Goal: Complete application form

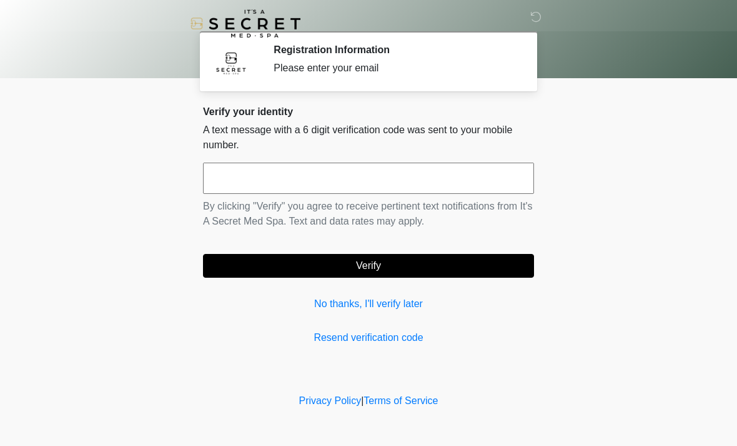
click at [312, 182] on input "text" at bounding box center [368, 177] width 331 height 31
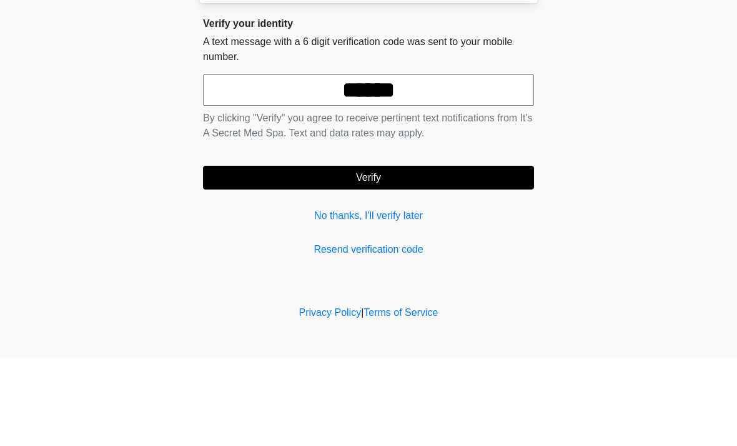
type input "******"
click at [399, 254] on button "Verify" at bounding box center [368, 266] width 331 height 24
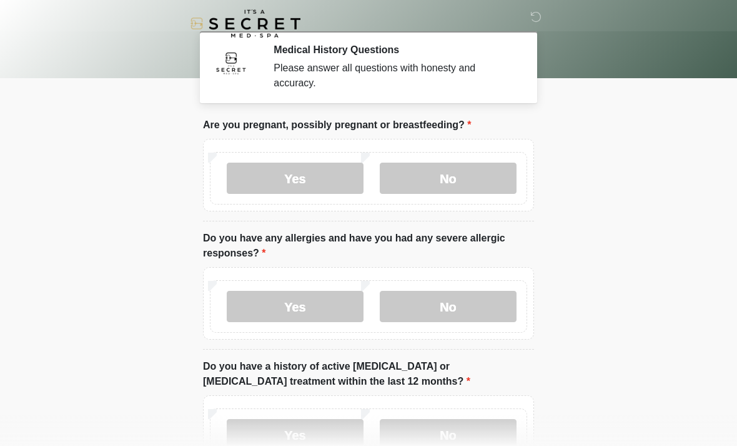
click at [480, 172] on label "No" at bounding box center [448, 177] width 137 height 31
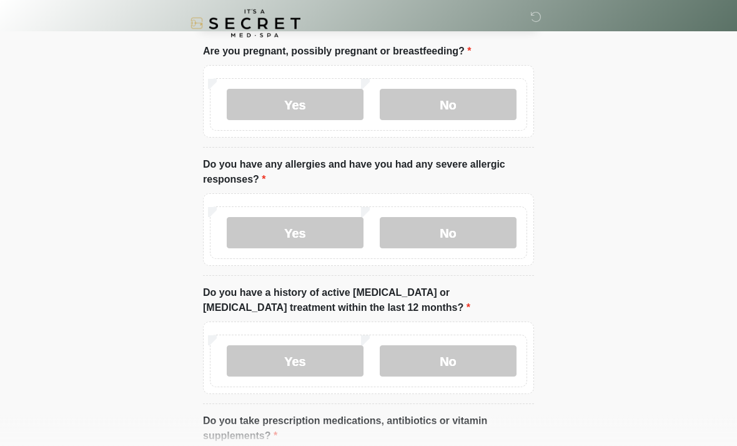
scroll to position [74, 0]
click at [312, 235] on label "Yes" at bounding box center [295, 232] width 137 height 31
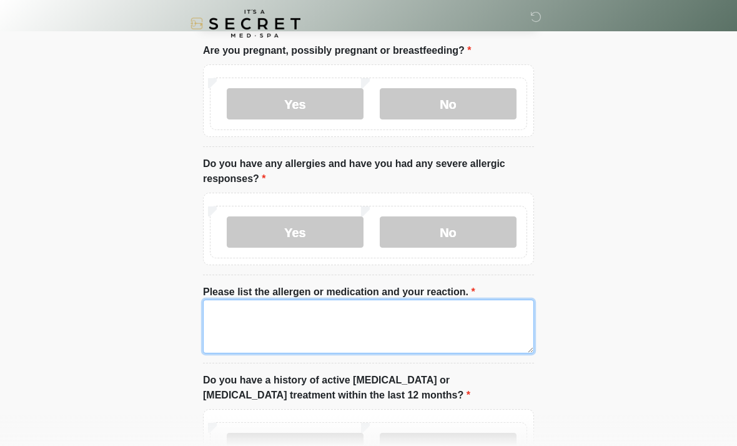
click at [456, 330] on textarea "Please list the allergen or medication and your reaction." at bounding box center [368, 326] width 331 height 54
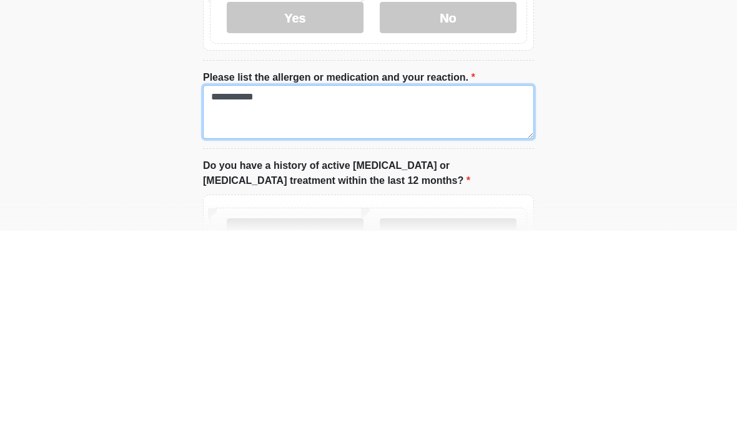
type textarea "**********"
click at [432, 300] on textarea "Please list the allergen or medication and your reaction." at bounding box center [368, 327] width 331 height 54
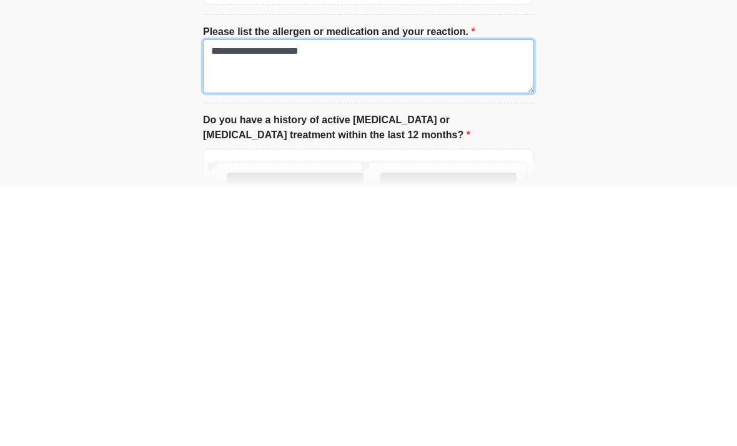
scroll to position [92, 0]
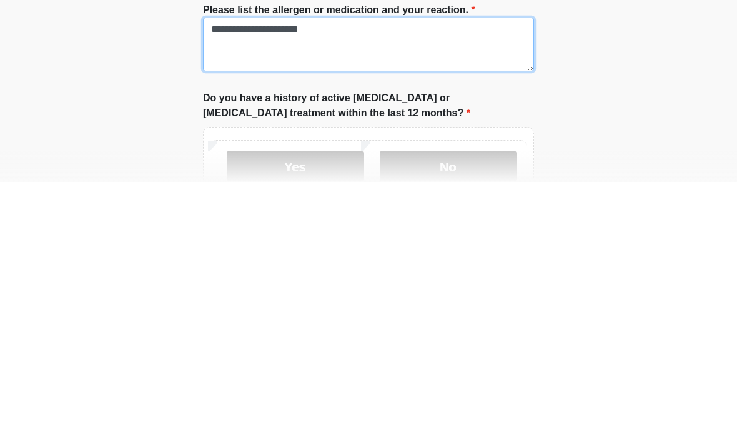
type textarea "**********"
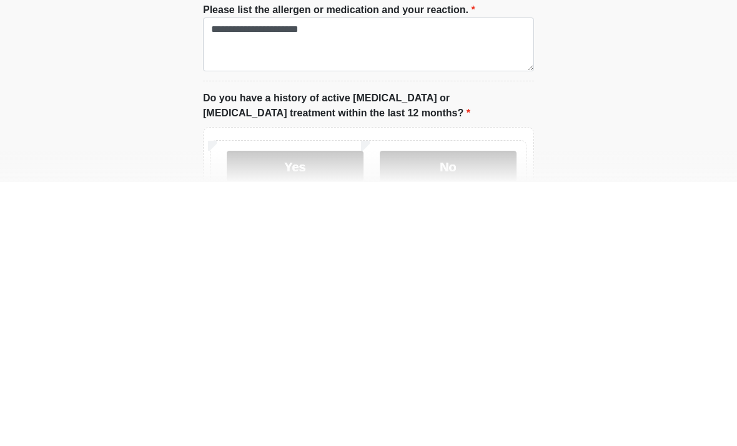
click at [490, 414] on label "No" at bounding box center [448, 429] width 137 height 31
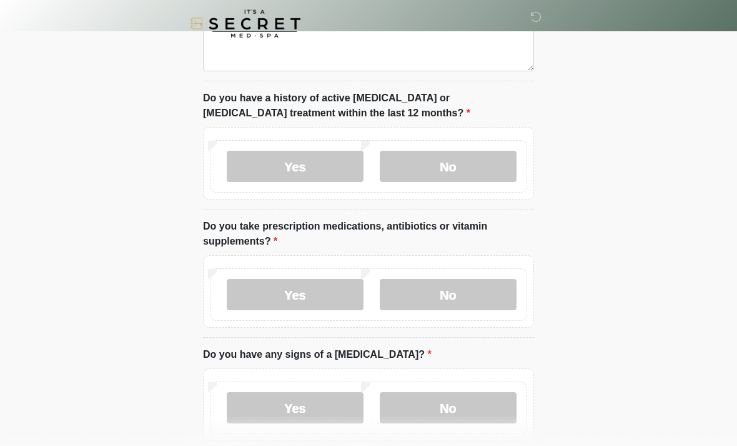
click at [495, 296] on label "No" at bounding box center [448, 294] width 137 height 31
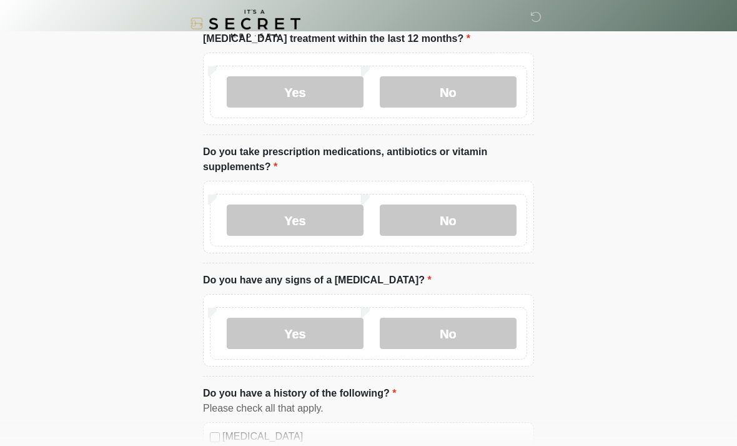
scroll to position [456, 0]
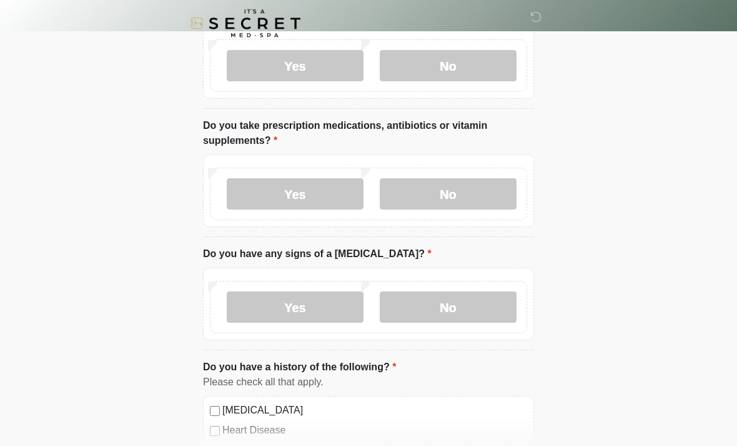
click at [502, 312] on label "No" at bounding box center [448, 307] width 137 height 31
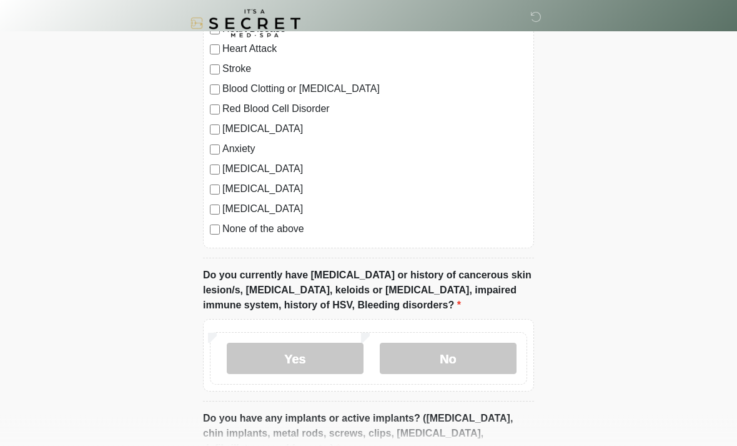
scroll to position [862, 0]
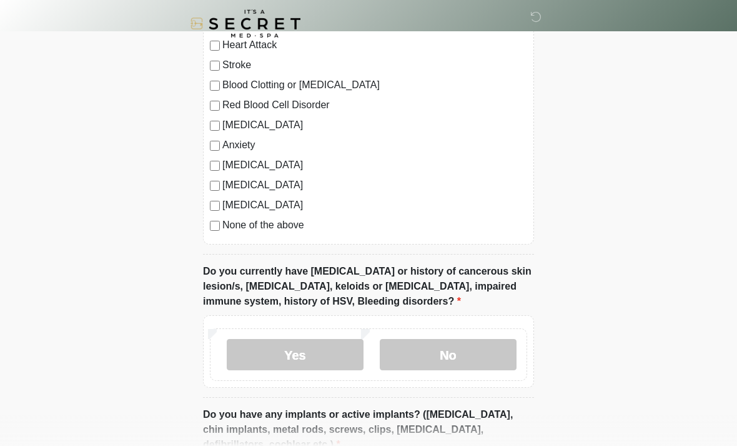
click at [495, 366] on label "No" at bounding box center [448, 354] width 137 height 31
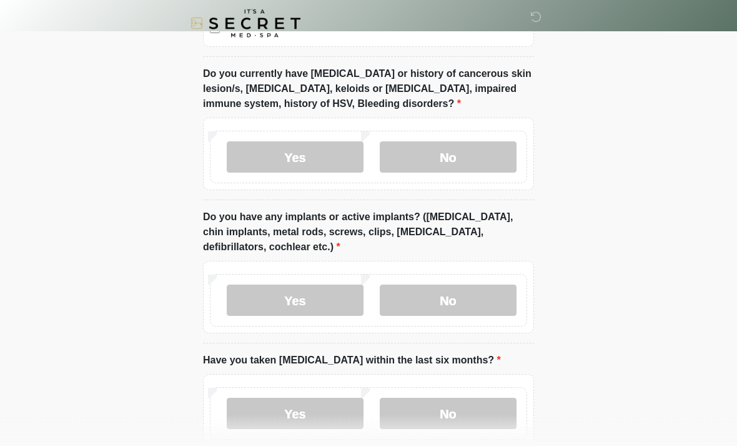
scroll to position [1060, 0]
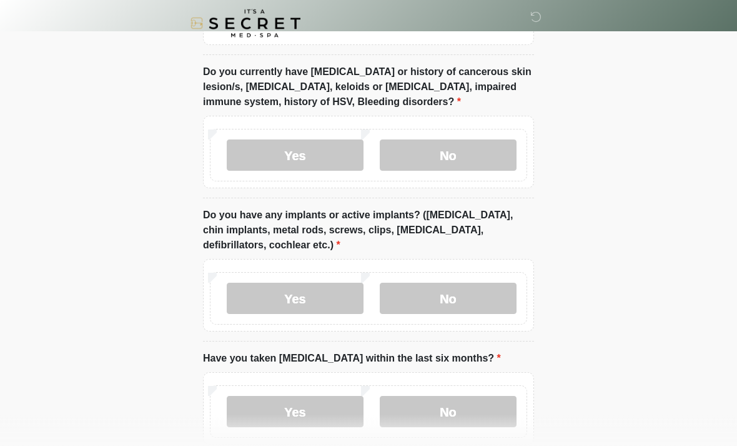
click at [503, 305] on label "No" at bounding box center [448, 298] width 137 height 31
click at [490, 412] on label "No" at bounding box center [448, 411] width 137 height 31
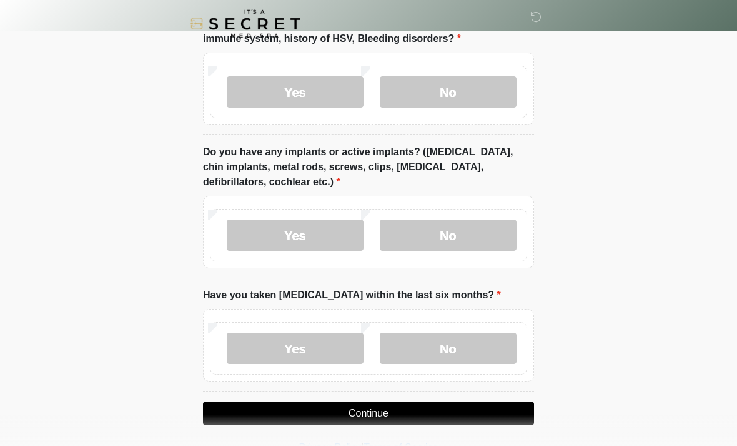
scroll to position [1128, 0]
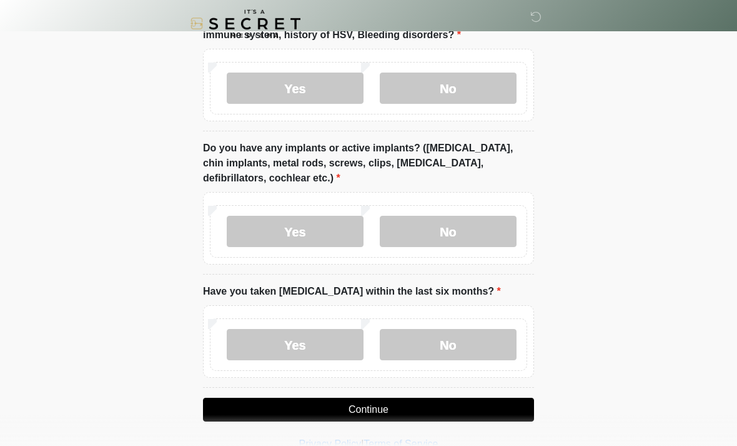
click at [463, 409] on button "Continue" at bounding box center [368, 409] width 331 height 24
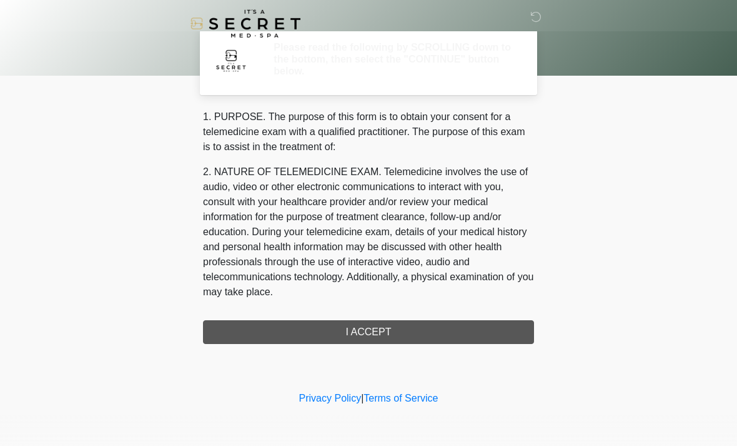
scroll to position [0, 0]
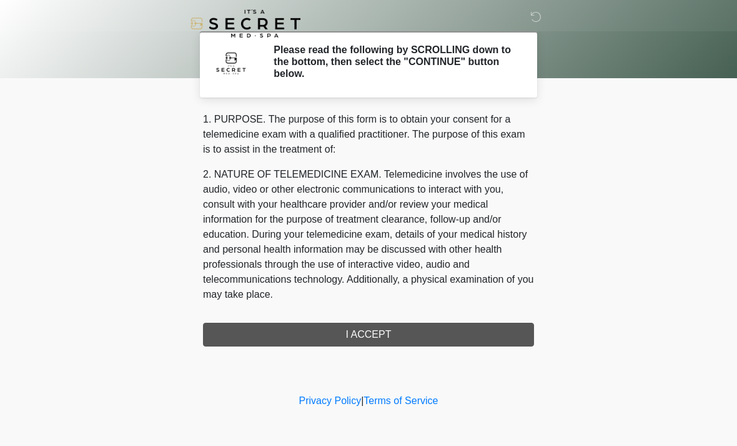
click at [447, 332] on div "1. PURPOSE. The purpose of this form is to obtain your consent for a telemedici…" at bounding box center [368, 229] width 331 height 234
click at [387, 329] on div "1. PURPOSE. The purpose of this form is to obtain your consent for a telemedici…" at bounding box center [368, 229] width 331 height 234
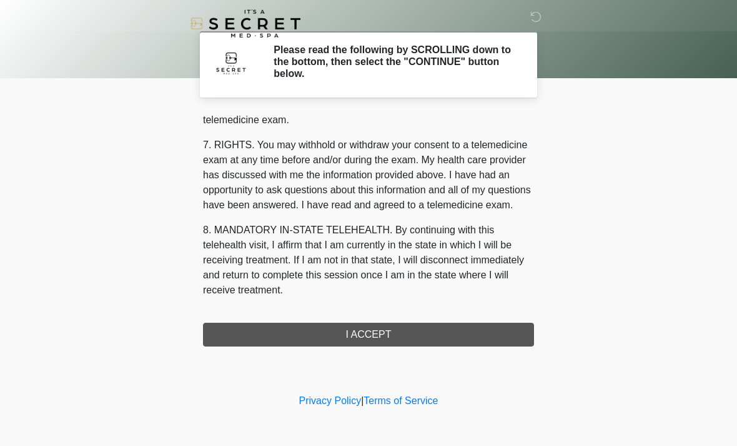
scroll to position [529, 0]
click at [377, 334] on button "I ACCEPT" at bounding box center [368, 334] width 331 height 24
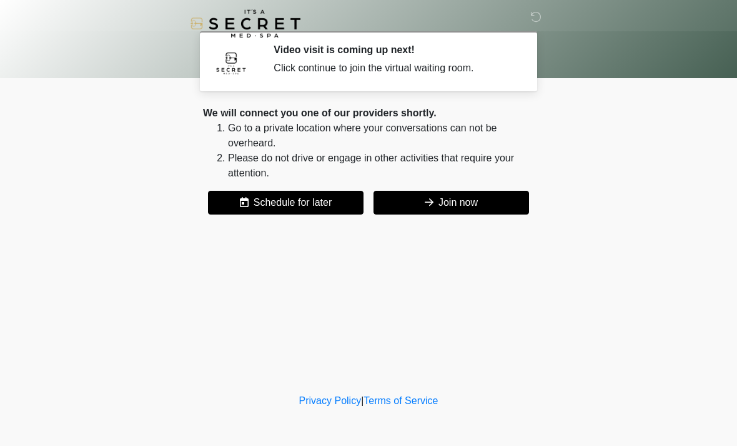
click at [477, 204] on button "Join now" at bounding box center [452, 203] width 156 height 24
